Goal: Task Accomplishment & Management: Understand process/instructions

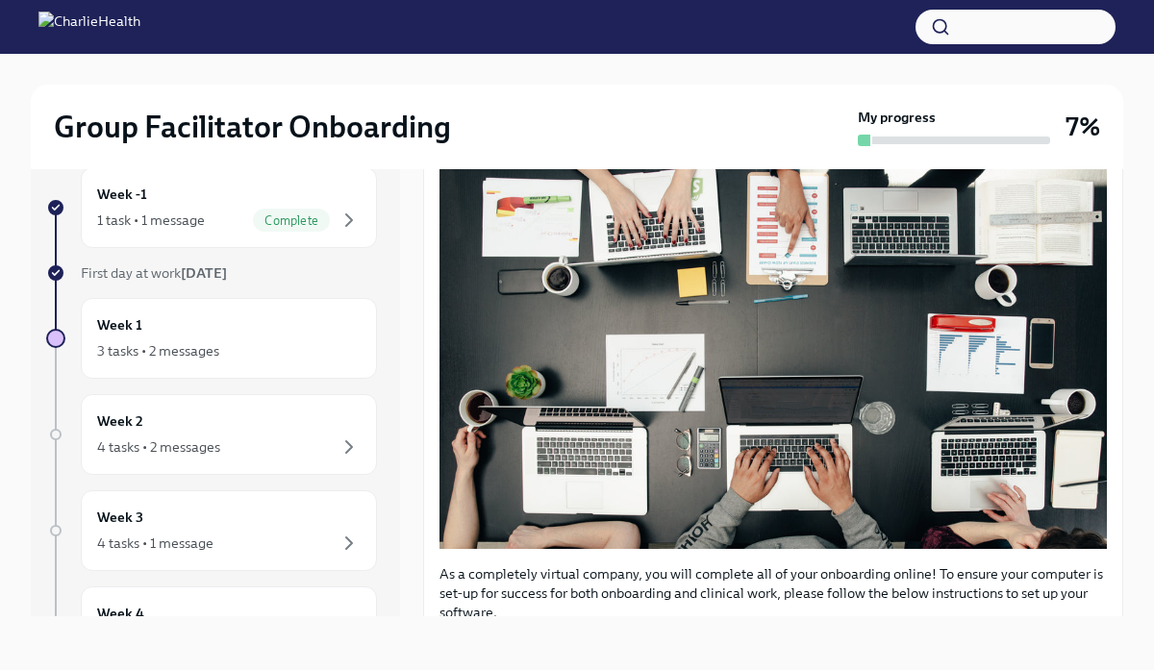
scroll to position [598, 0]
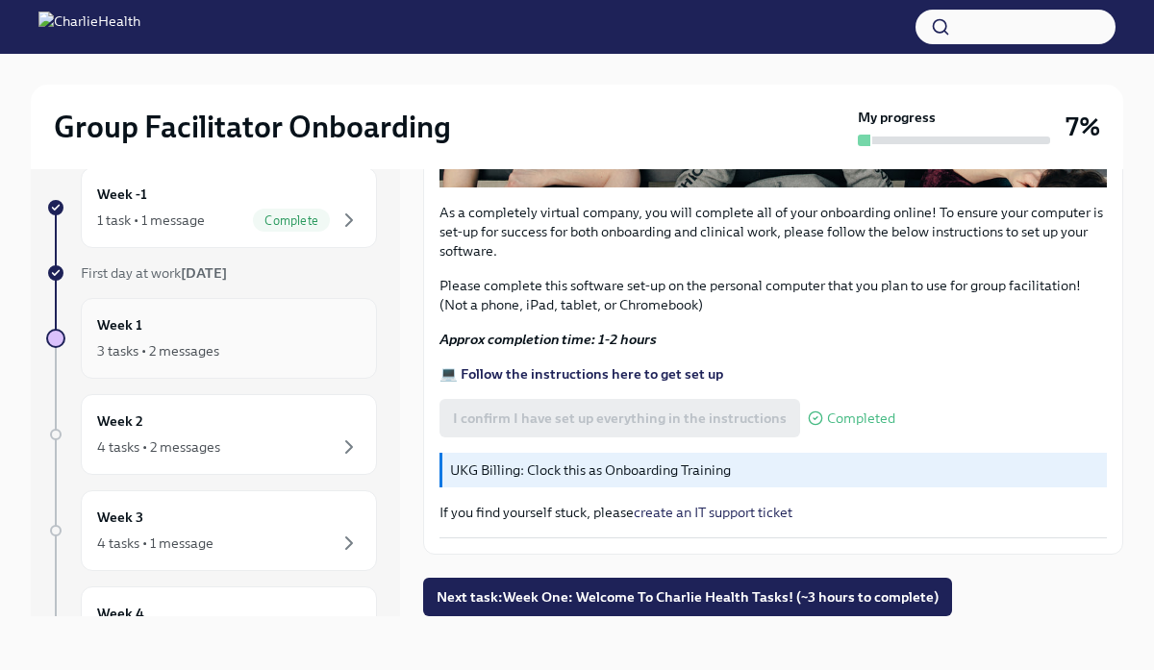
click at [216, 356] on div "3 tasks • 2 messages" at bounding box center [158, 350] width 122 height 19
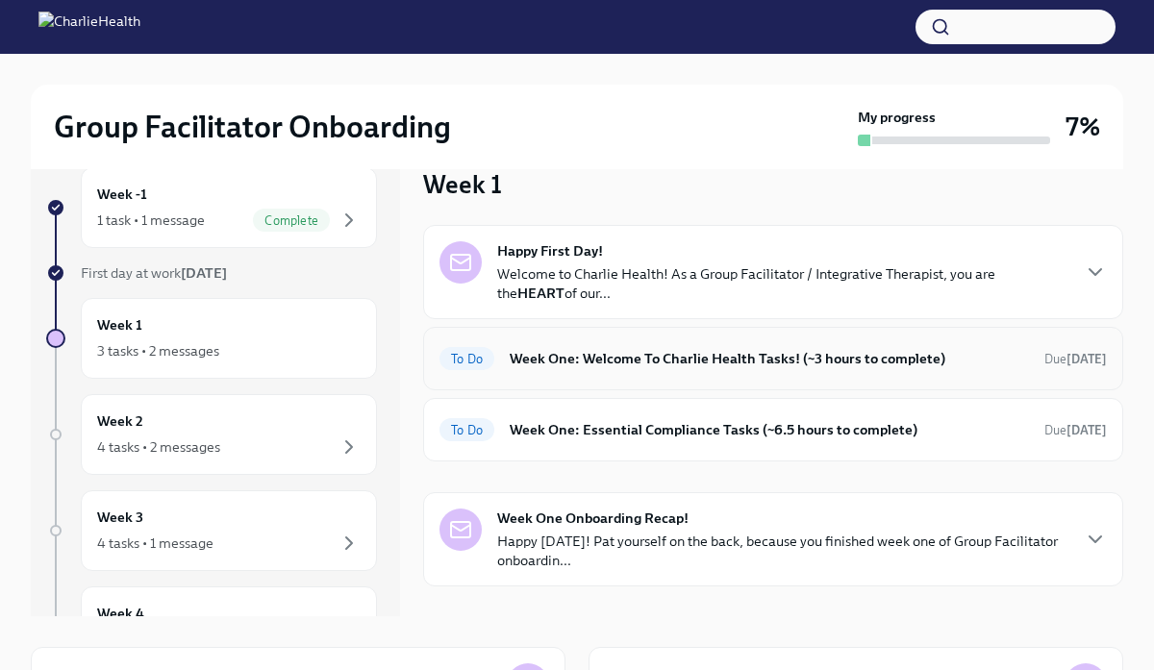
scroll to position [30, 0]
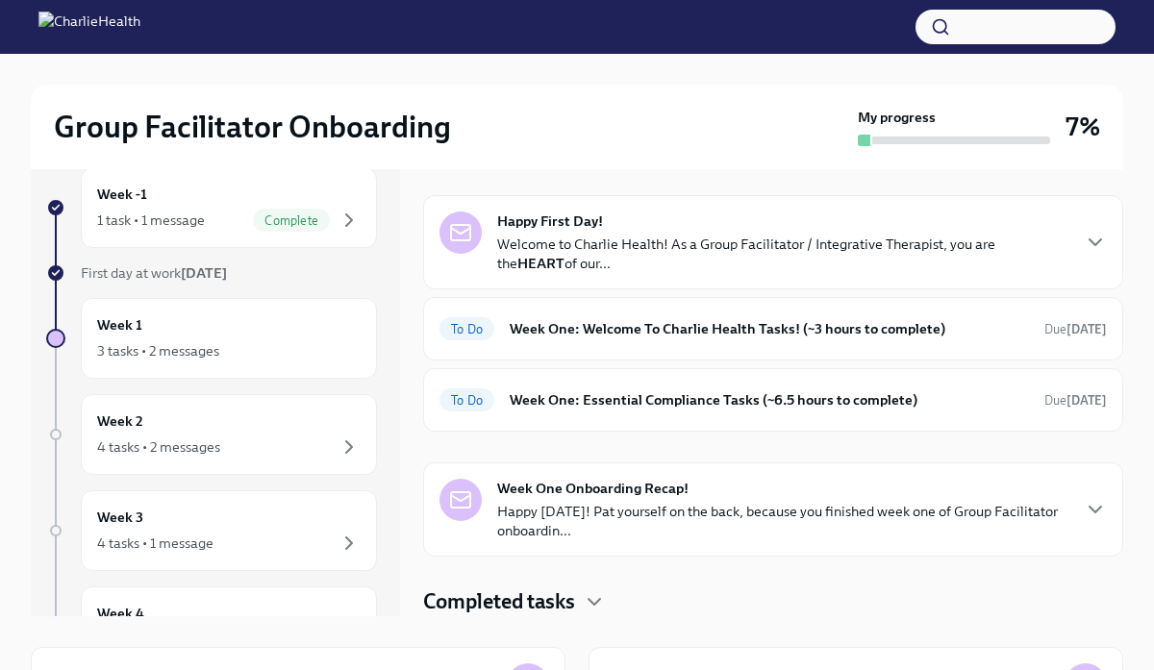
click at [586, 267] on p "Welcome to Charlie Health! As a Group Facilitator / Integrative Therapist, you …" at bounding box center [782, 254] width 571 height 38
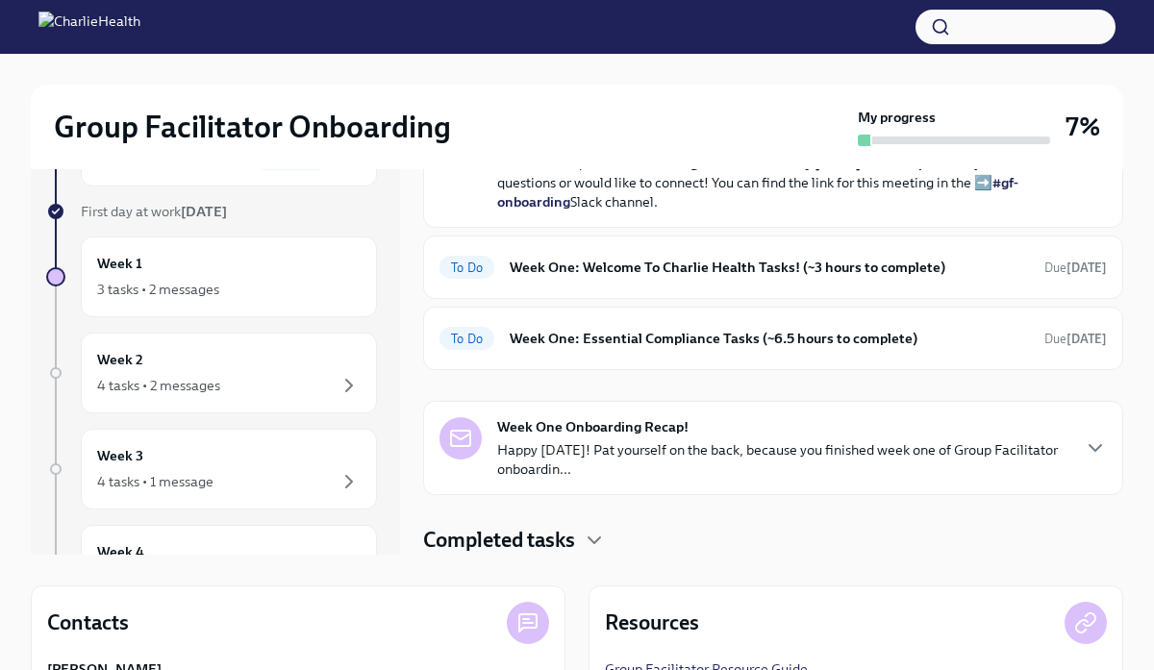
scroll to position [72, 0]
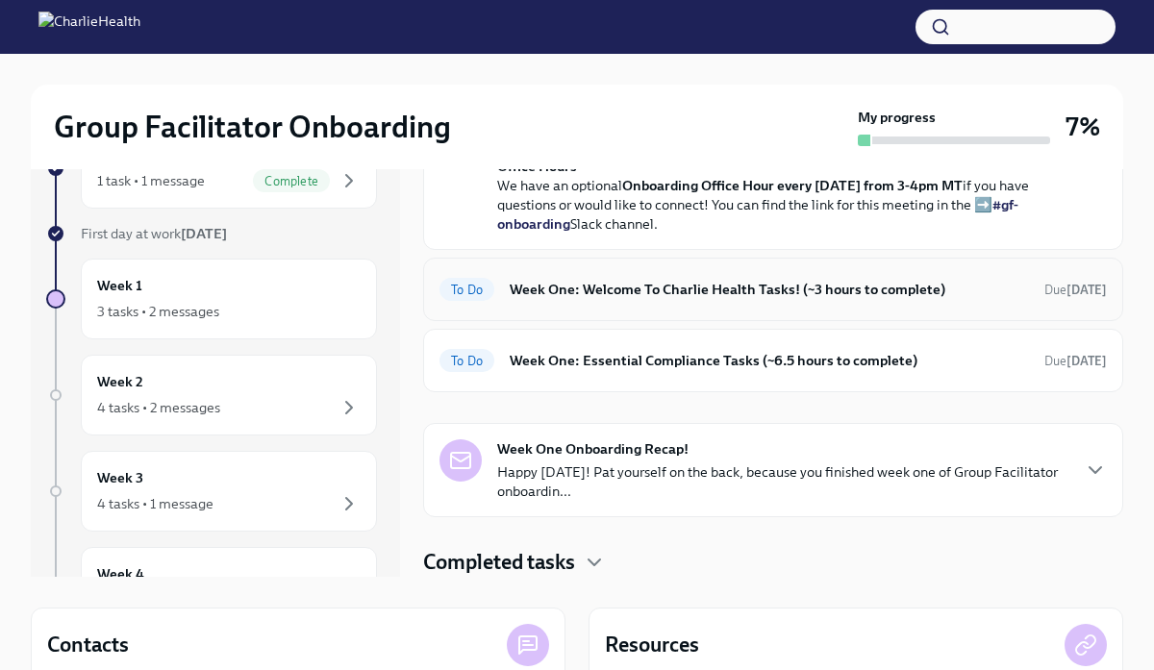
click at [648, 302] on div "To Do Week One: Welcome To Charlie Health Tasks! (~3 hours to complete) Due [DA…" at bounding box center [772, 289] width 667 height 31
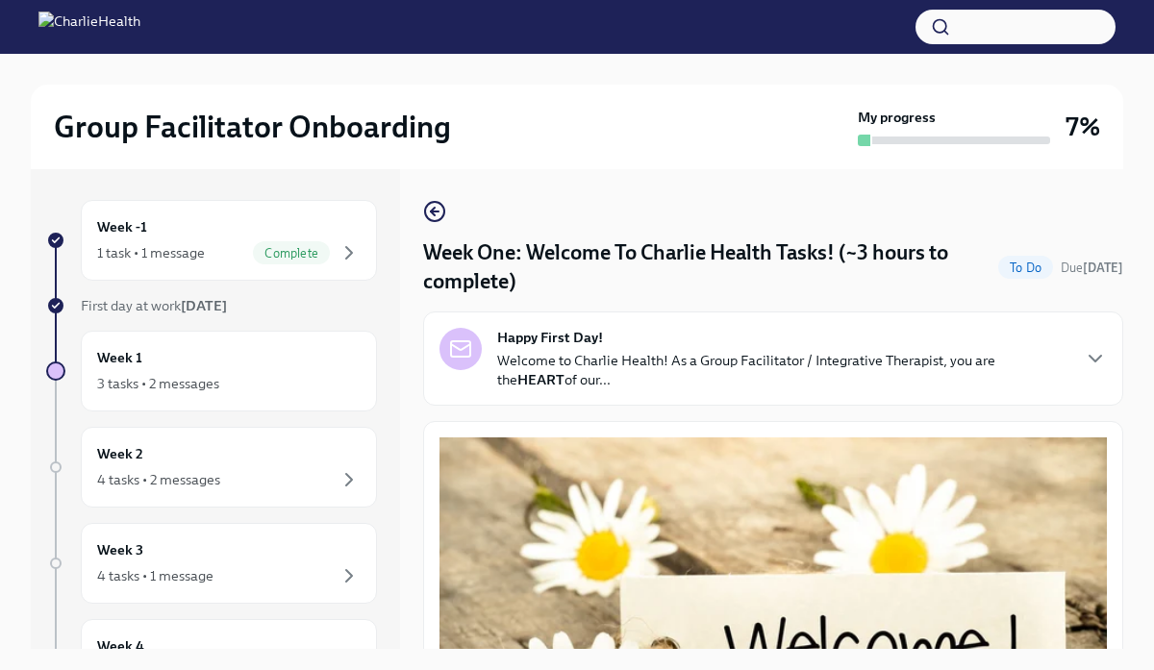
scroll to position [27, 0]
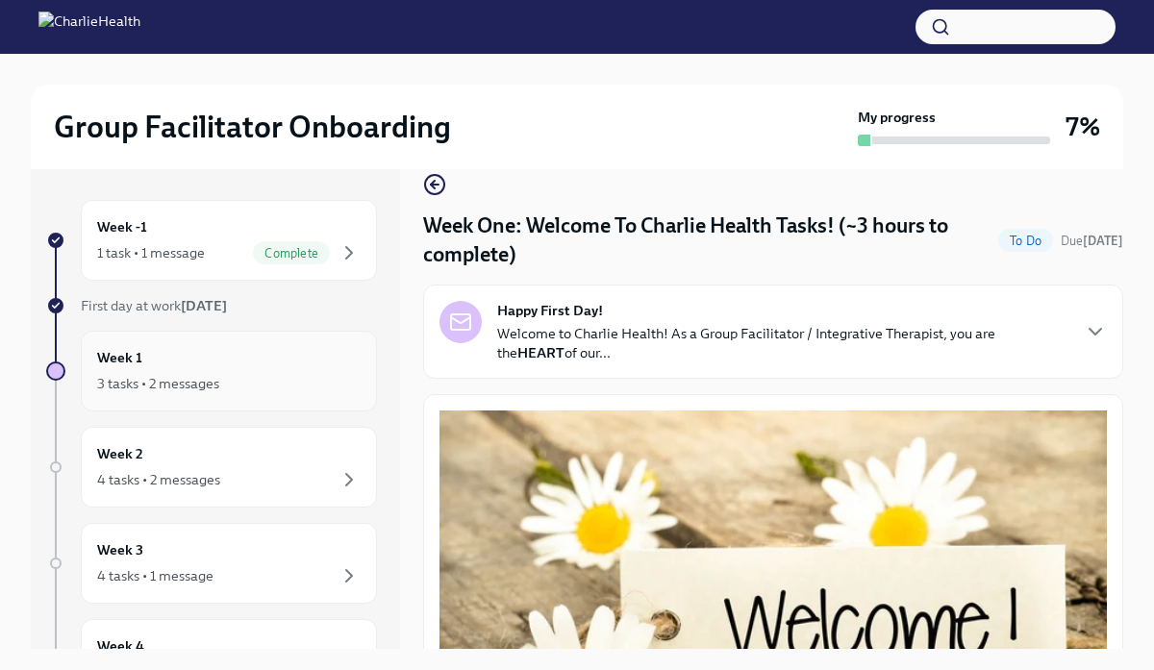
click at [250, 370] on div "Week 1 3 tasks • 2 messages" at bounding box center [228, 371] width 263 height 48
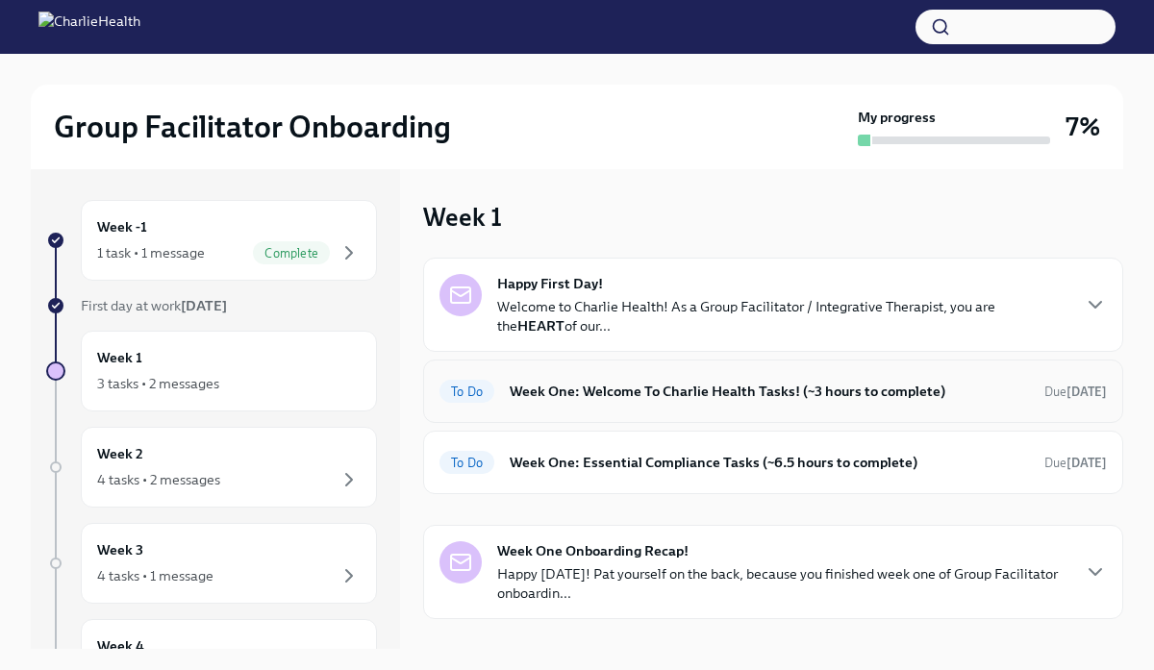
scroll to position [30, 0]
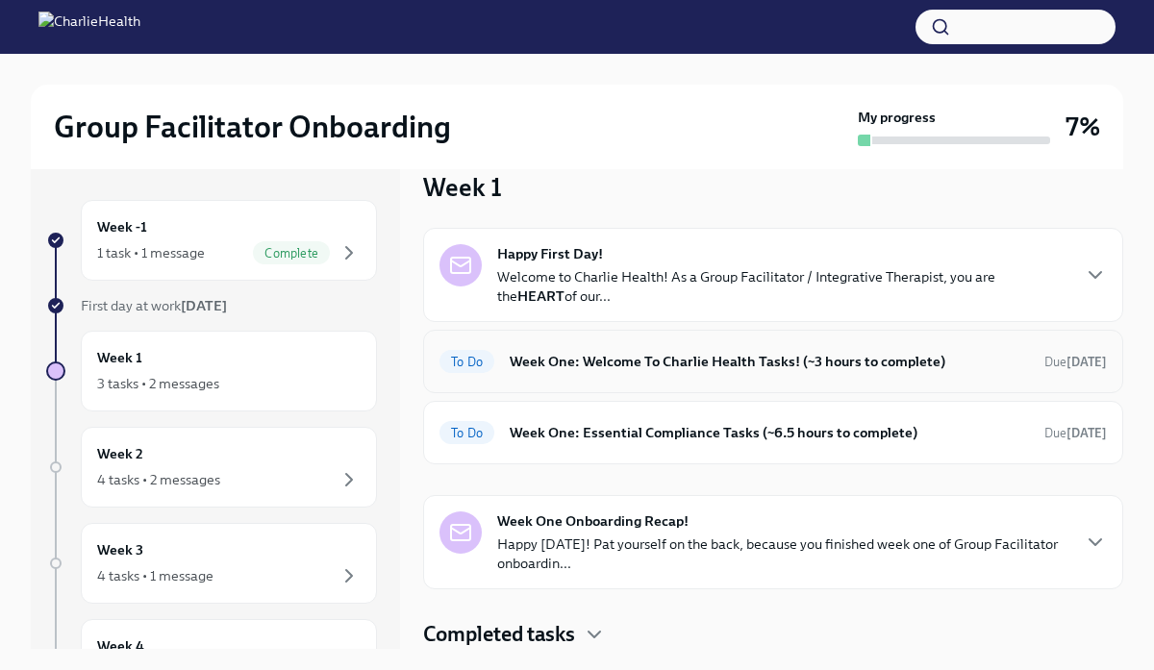
click at [631, 362] on h6 "Week One: Welcome To Charlie Health Tasks! (~3 hours to complete)" at bounding box center [769, 361] width 519 height 21
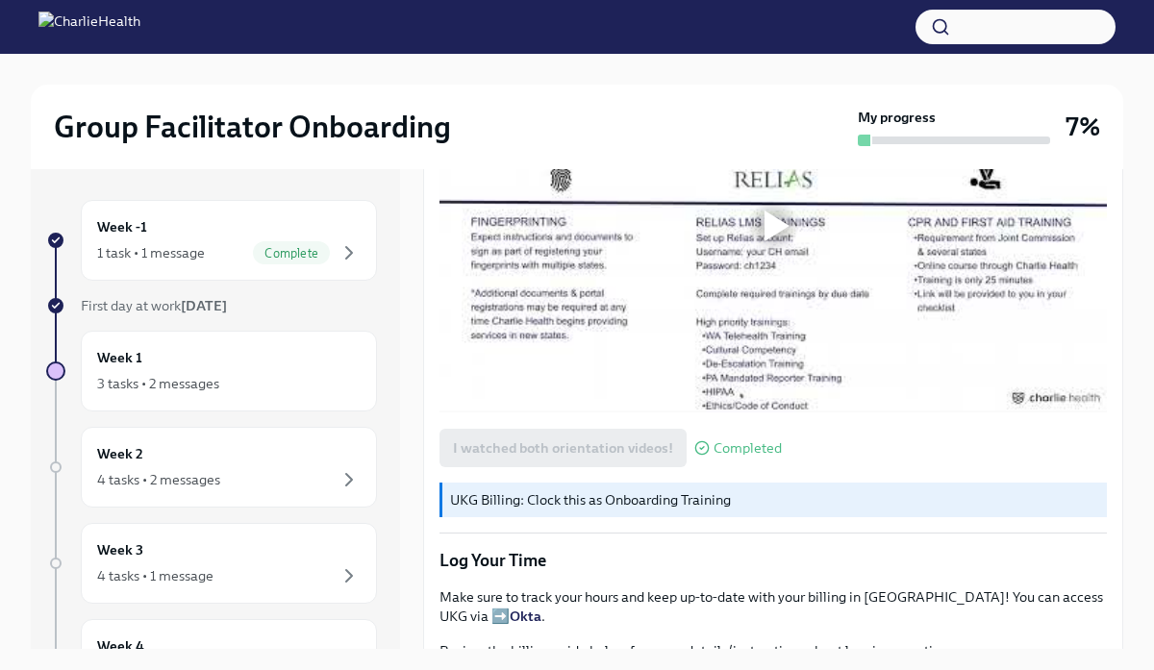
scroll to position [1444, 0]
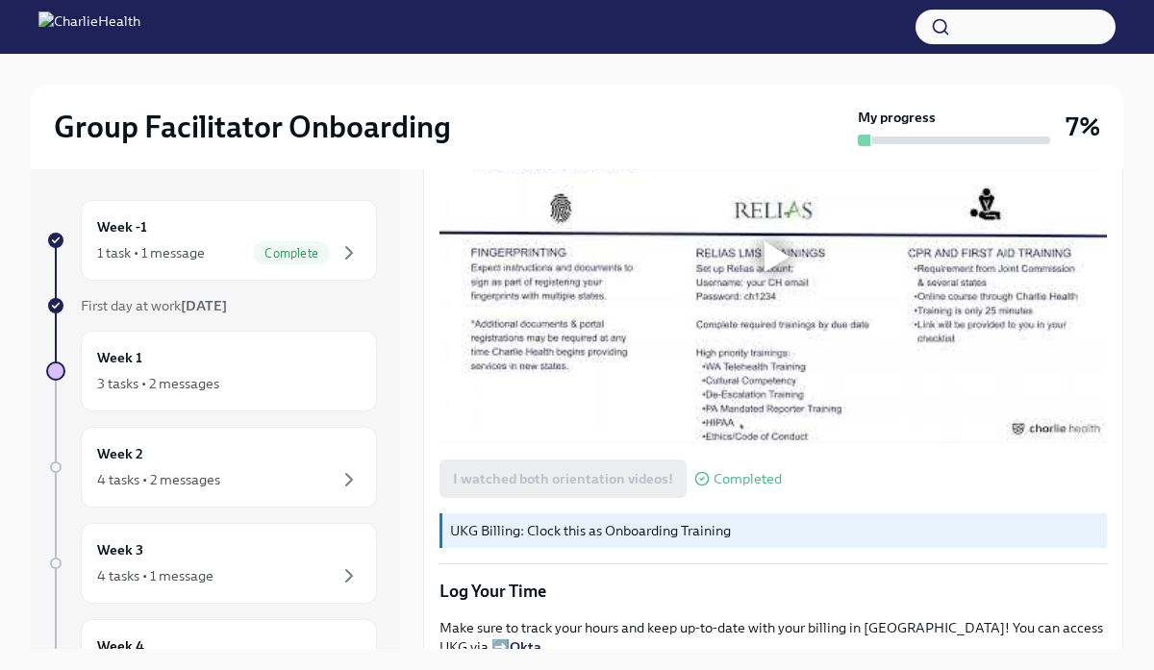
click at [773, 263] on div at bounding box center [776, 256] width 25 height 31
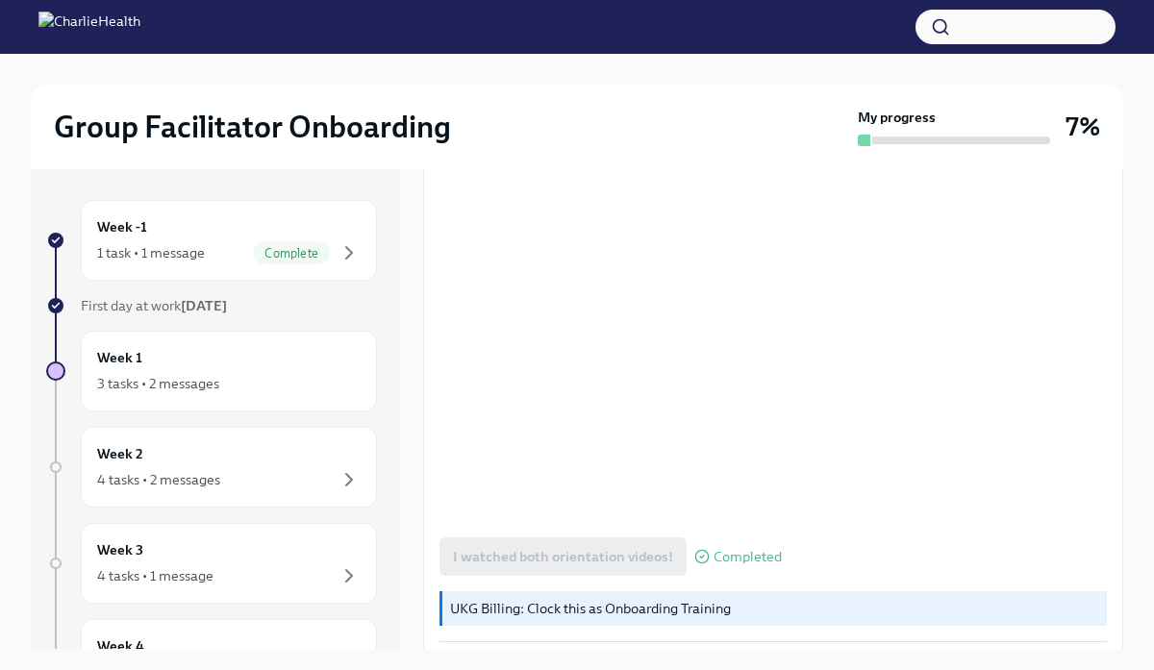
scroll to position [1364, 0]
